Goal: Communication & Community: Answer question/provide support

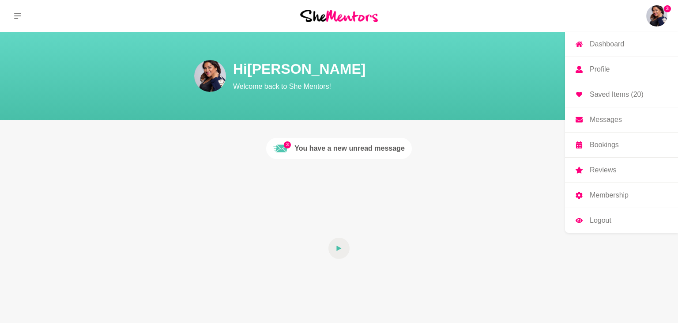
click at [656, 13] on img at bounding box center [656, 15] width 21 height 21
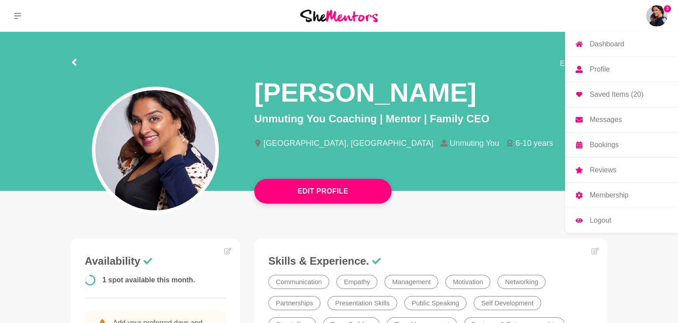
click at [613, 119] on p "Messages" at bounding box center [606, 119] width 32 height 7
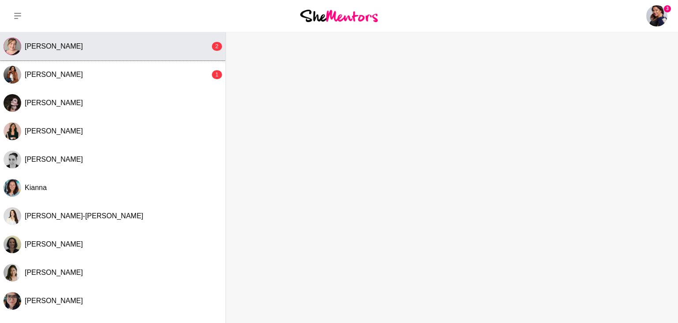
click at [95, 45] on div "[PERSON_NAME]" at bounding box center [117, 46] width 185 height 9
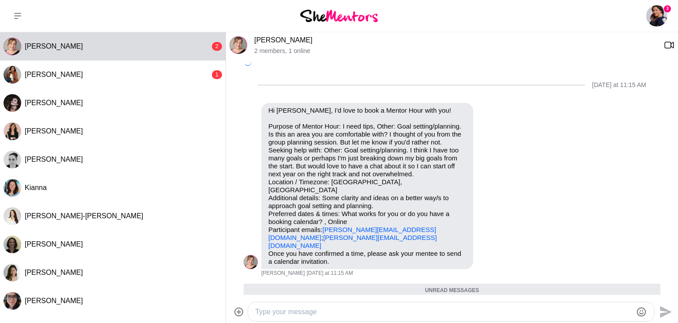
scroll to position [254, 0]
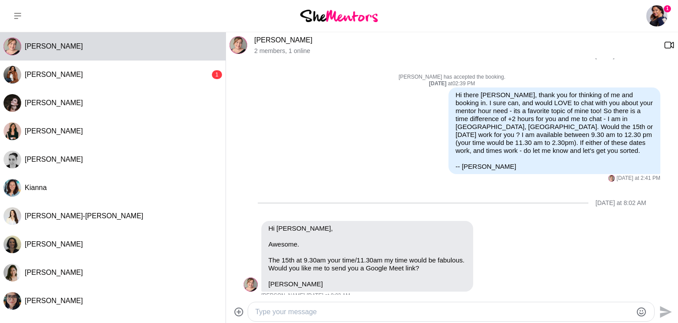
click at [316, 312] on textarea "Type your message" at bounding box center [443, 311] width 377 height 11
paste textarea "[PERSON_NAME] is inviting you to a scheduled Zoom meeting. Topic: [PERSON_NAME]…"
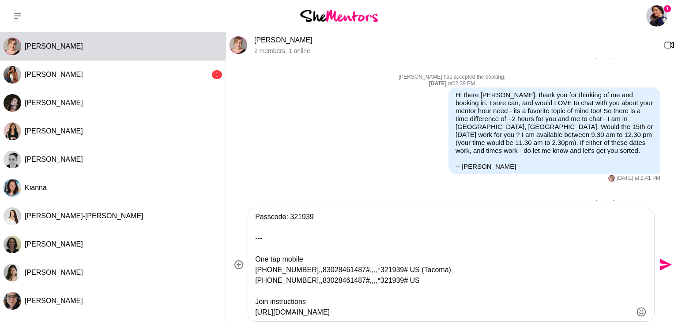
scroll to position [0, 0]
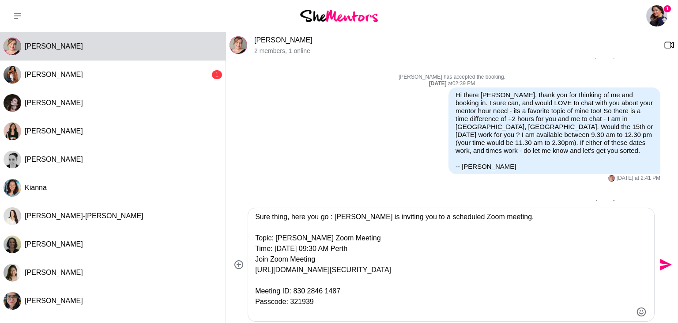
type textarea "Sure thing, here you go : [PERSON_NAME] is inviting you to a scheduled Zoom mee…"
click at [665, 263] on icon "Send" at bounding box center [666, 265] width 12 height 12
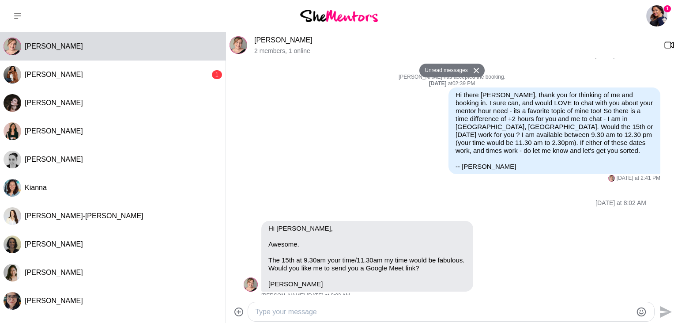
scroll to position [432, 0]
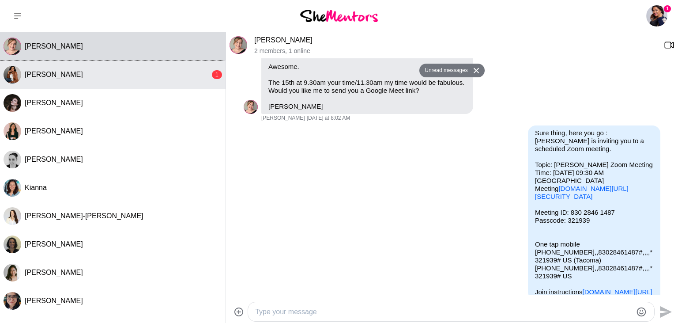
click at [35, 77] on span "[PERSON_NAME]" at bounding box center [54, 75] width 58 height 8
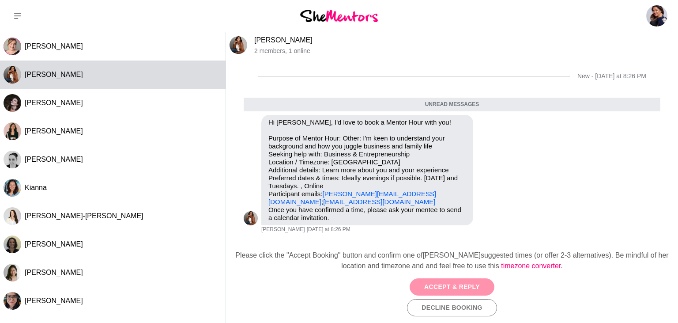
click at [455, 287] on button "Accept & Reply" at bounding box center [452, 286] width 85 height 17
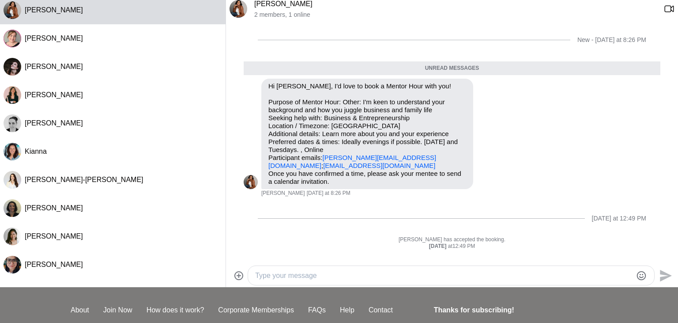
scroll to position [0, 0]
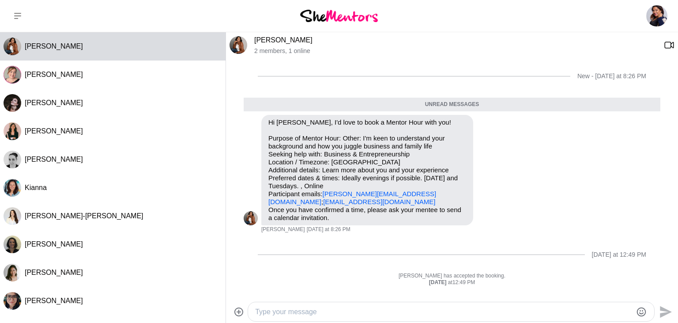
click at [311, 315] on textarea "Type your message" at bounding box center [443, 311] width 377 height 11
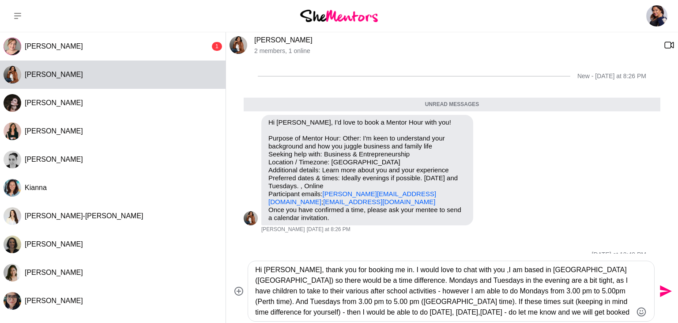
type textarea "Hi [PERSON_NAME], thank you for booking me in. I would love to chat with you ,I…"
click at [667, 291] on icon "Send" at bounding box center [666, 291] width 12 height 12
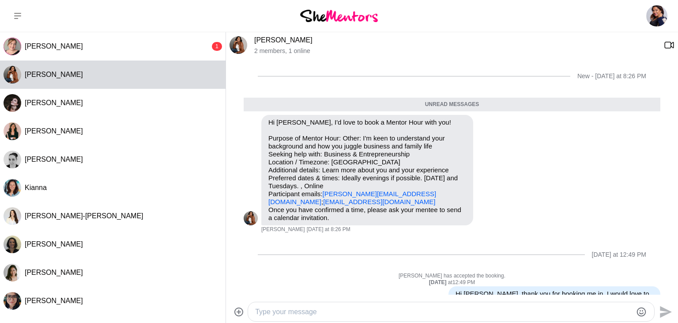
scroll to position [89, 0]
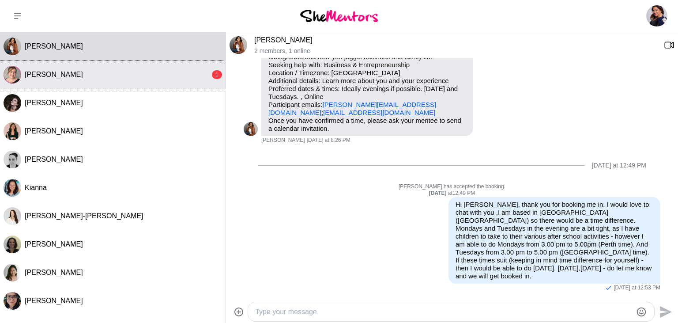
click at [95, 78] on div "[PERSON_NAME]" at bounding box center [117, 74] width 185 height 9
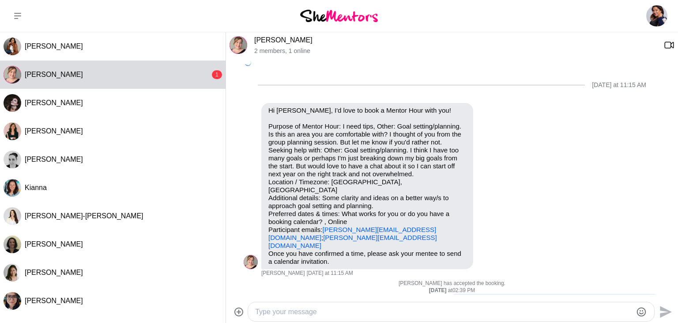
scroll to position [470, 0]
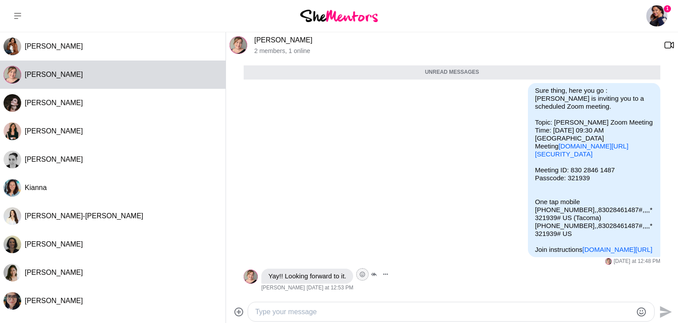
click at [361, 275] on icon "Open Reaction Selector" at bounding box center [362, 273] width 5 height 5
click at [313, 255] on div "Select Reaction: Heart" at bounding box center [313, 255] width 8 height 8
